Goal: Navigation & Orientation: Find specific page/section

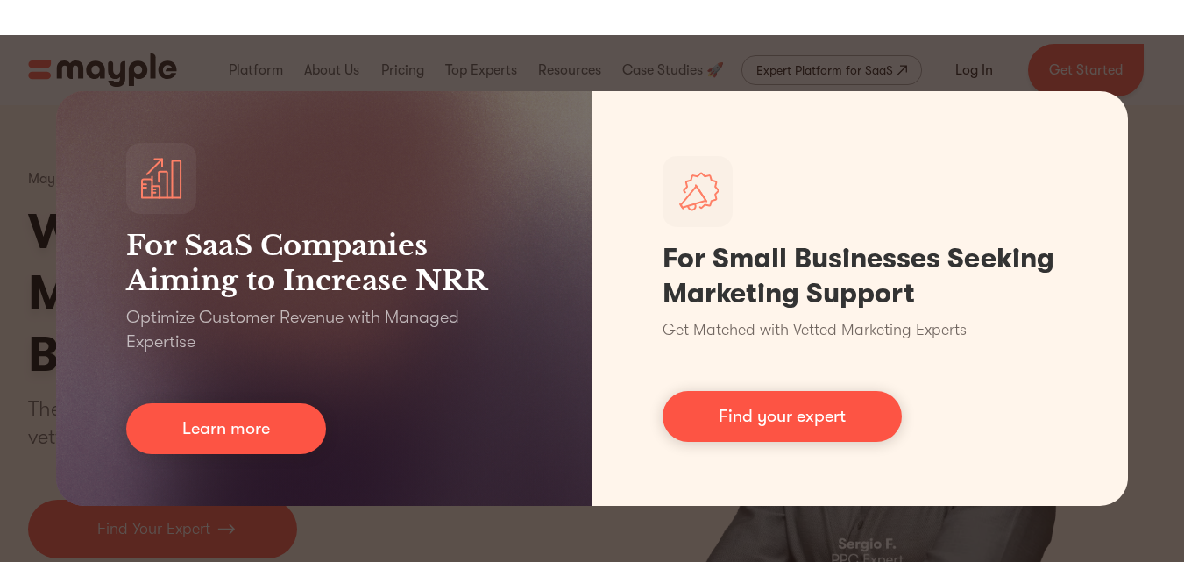
click at [0, 273] on div "For SaaS Companies Aiming to Increase NRR Optimize Customer Revenue with Manage…" at bounding box center [592, 298] width 1184 height 527
click at [0, 281] on div "For SaaS Companies Aiming to Increase NRR Optimize Customer Revenue with Manage…" at bounding box center [592, 298] width 1184 height 527
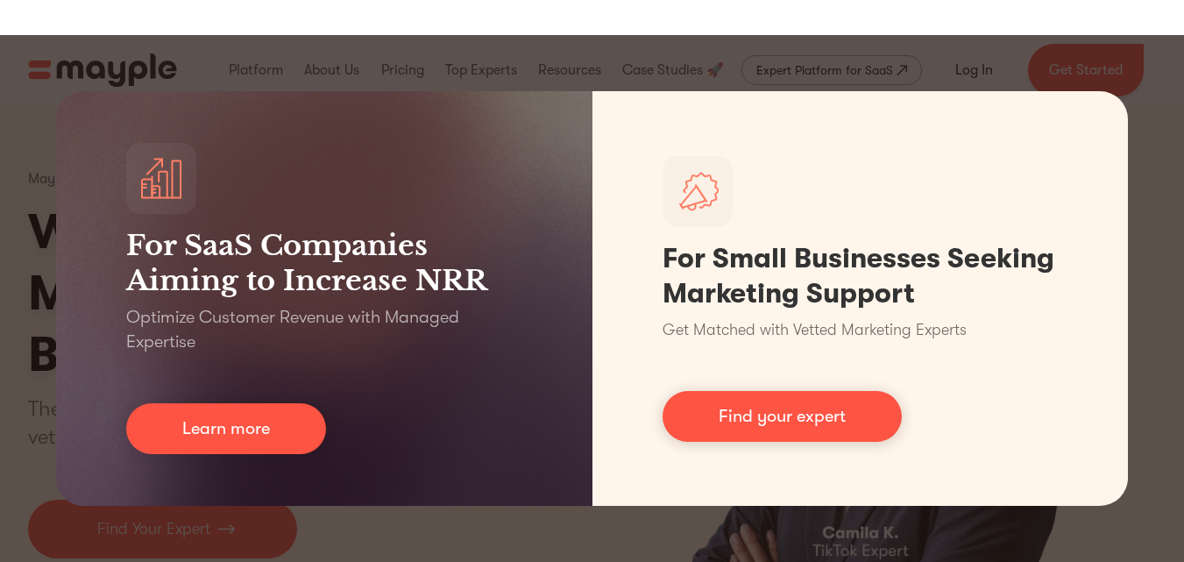
click at [908, 38] on div "For SaaS Companies Aiming to Increase NRR Optimize Customer Revenue with Manage…" at bounding box center [592, 298] width 1184 height 527
click at [871, 62] on div "For SaaS Companies Aiming to Increase NRR Optimize Customer Revenue with Manage…" at bounding box center [592, 298] width 1184 height 527
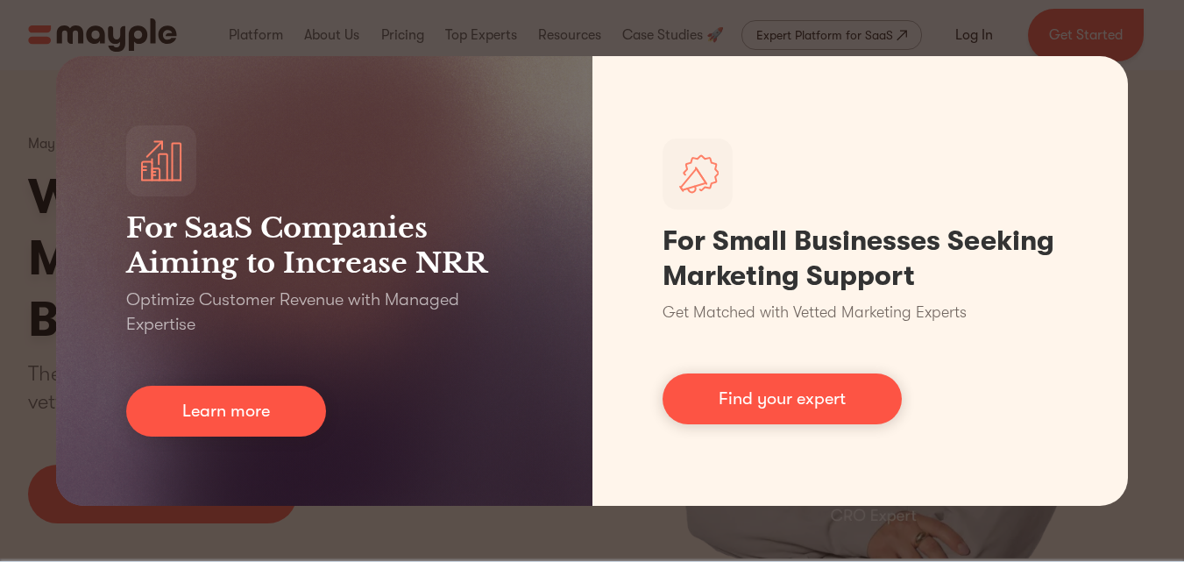
click at [2, 191] on div "For SaaS Companies Aiming to Increase NRR Optimize Customer Revenue with Manage…" at bounding box center [592, 281] width 1184 height 562
click at [898, 32] on div "For SaaS Companies Aiming to Increase NRR Optimize Customer Revenue with Manage…" at bounding box center [592, 281] width 1184 height 562
click at [21, 46] on div "For SaaS Companies Aiming to Increase NRR Optimize Customer Revenue with Manage…" at bounding box center [592, 281] width 1184 height 562
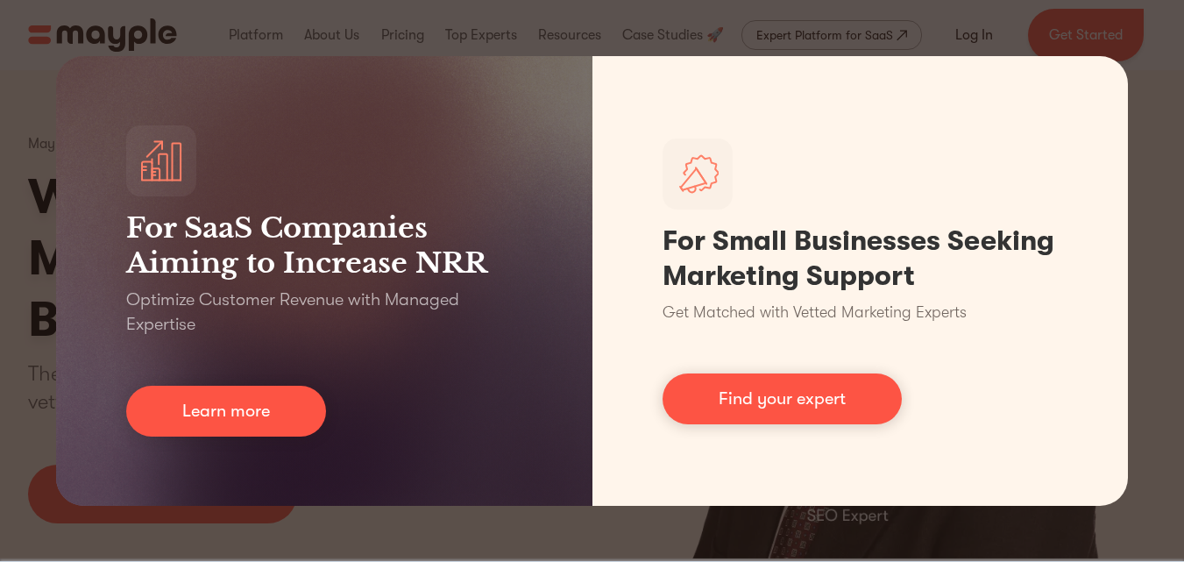
click at [1056, 42] on div "For SaaS Companies Aiming to Increase NRR Optimize Customer Revenue with Manage…" at bounding box center [592, 281] width 1184 height 562
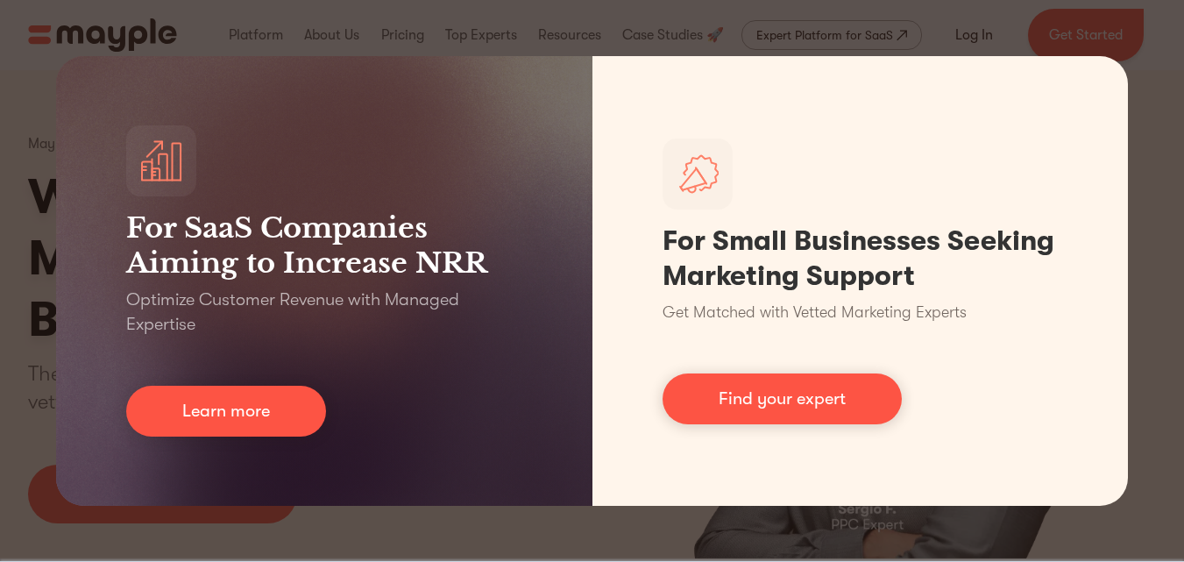
click at [420, 524] on div "For SaaS Companies Aiming to Increase NRR Optimize Customer Revenue with Manage…" at bounding box center [592, 281] width 1184 height 562
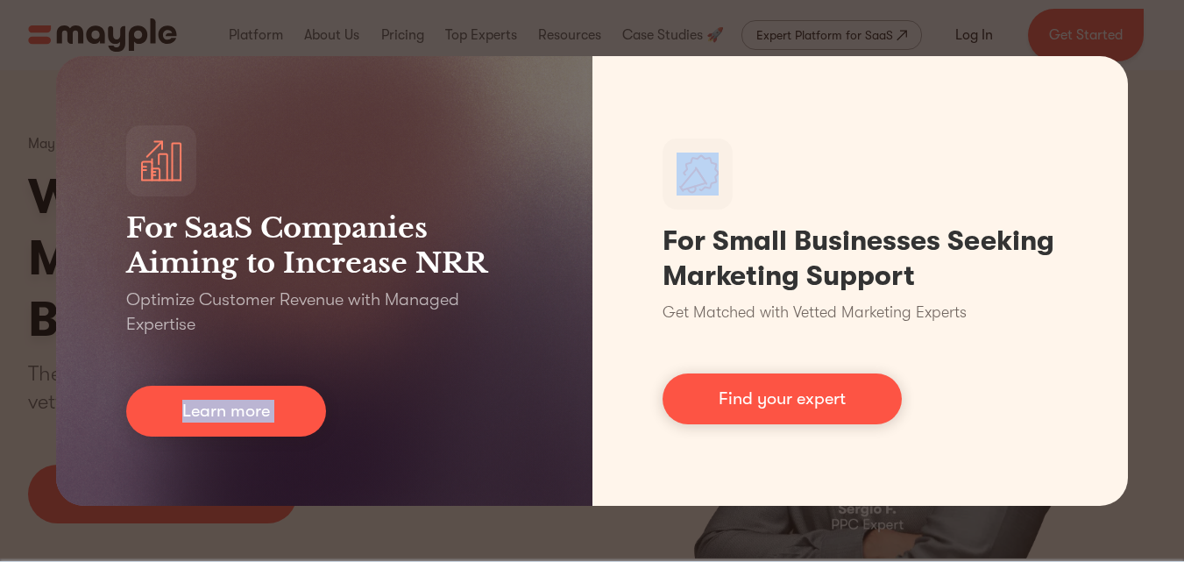
click at [423, 522] on div "For SaaS Companies Aiming to Increase NRR Optimize Customer Revenue with Manage…" at bounding box center [592, 281] width 1184 height 562
click at [434, 520] on div "For SaaS Companies Aiming to Increase NRR Optimize Customer Revenue with Manage…" at bounding box center [592, 281] width 1184 height 562
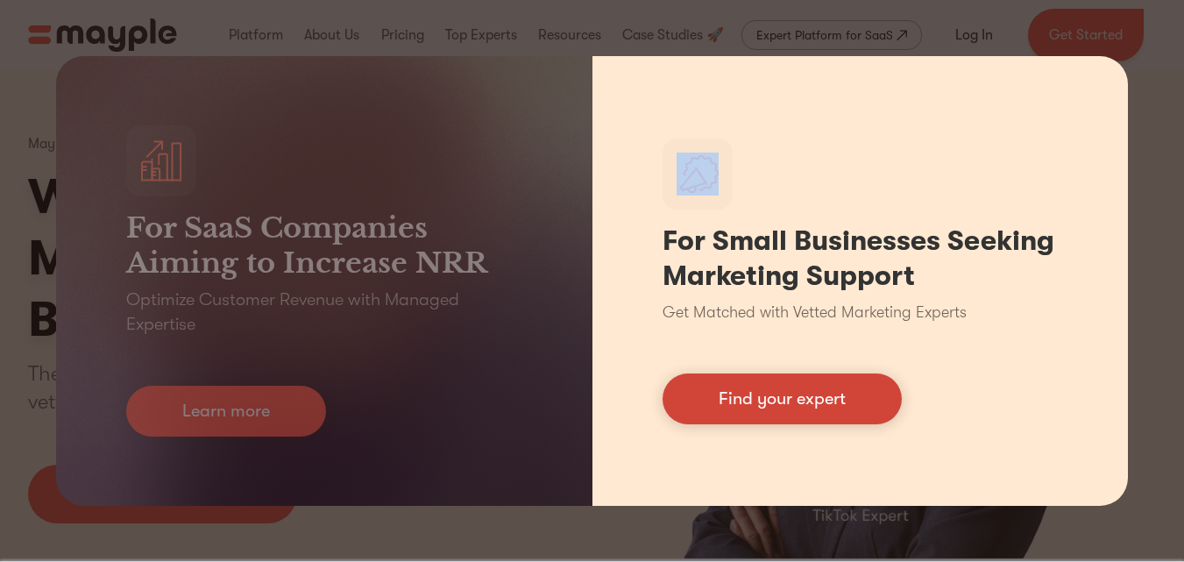
click at [769, 398] on link "Find your expert" at bounding box center [782, 398] width 239 height 51
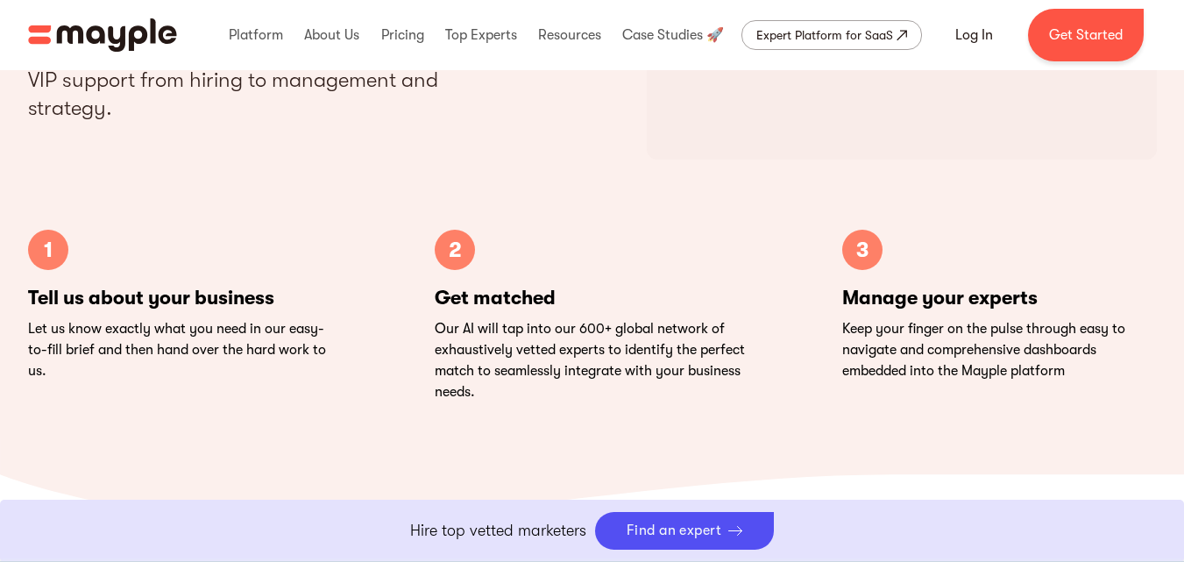
scroll to position [8174, 0]
